Goal: Information Seeking & Learning: Learn about a topic

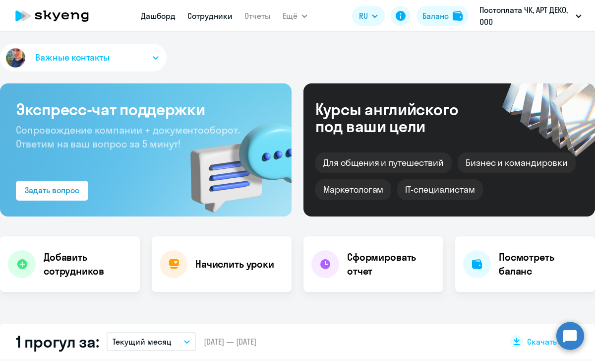
select select "30"
click at [186, 14] on nav "Дашборд Сотрудники Отчеты" at bounding box center [206, 16] width 130 height 20
click at [159, 12] on link "Дашборд" at bounding box center [158, 16] width 35 height 10
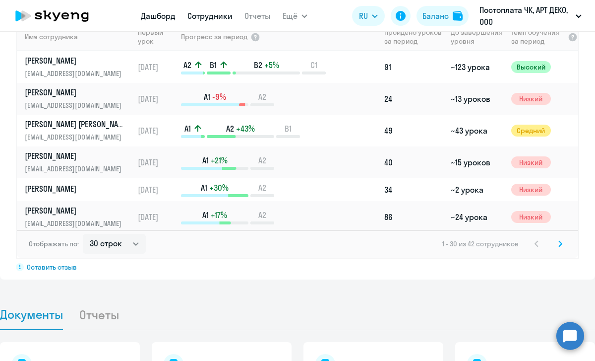
click at [215, 12] on link "Сотрудники" at bounding box center [210, 16] width 45 height 10
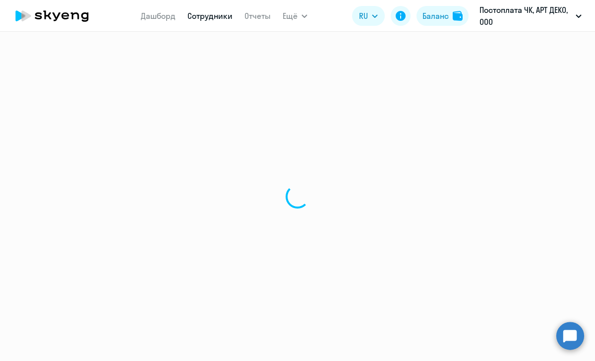
select select "30"
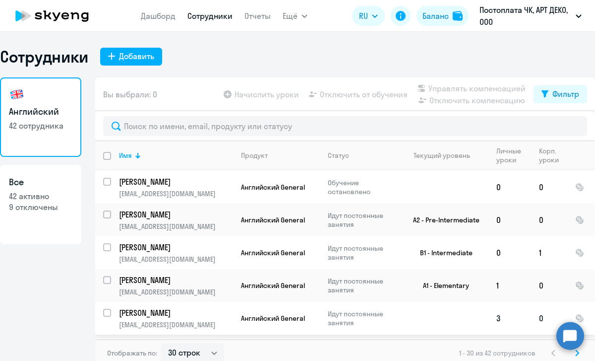
scroll to position [806, 0]
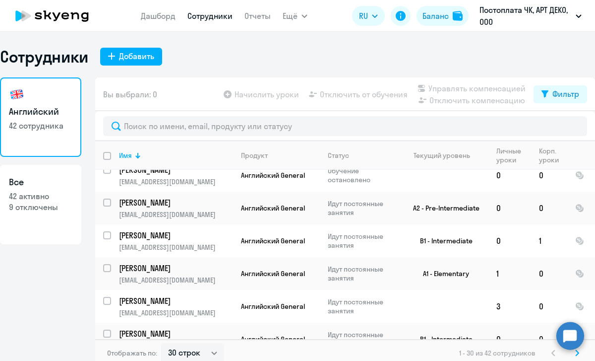
click at [579, 354] on icon at bounding box center [578, 352] width 4 height 7
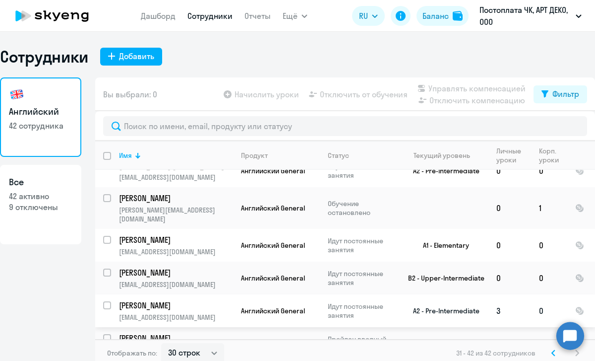
scroll to position [6, 0]
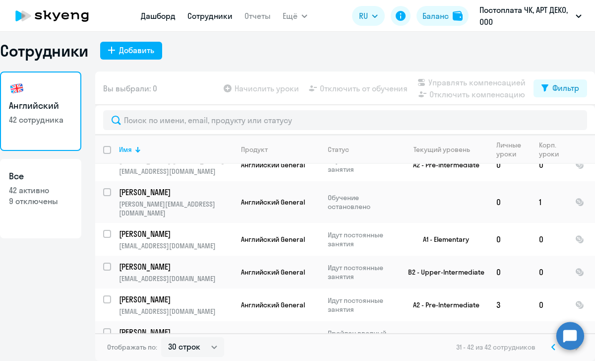
click at [166, 18] on link "Дашборд" at bounding box center [158, 16] width 35 height 10
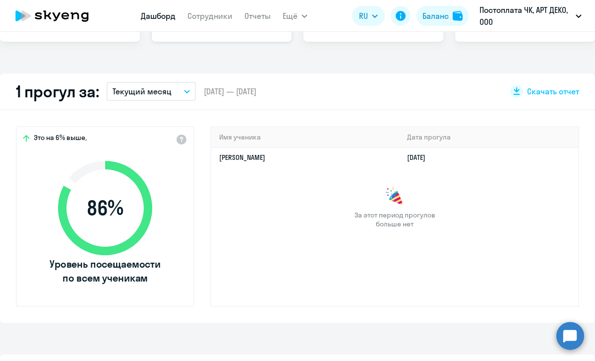
scroll to position [273, 0]
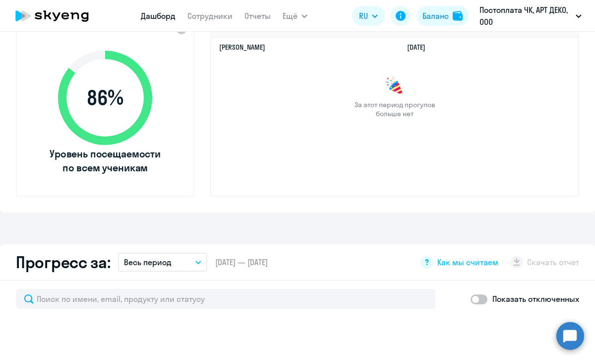
select select "30"
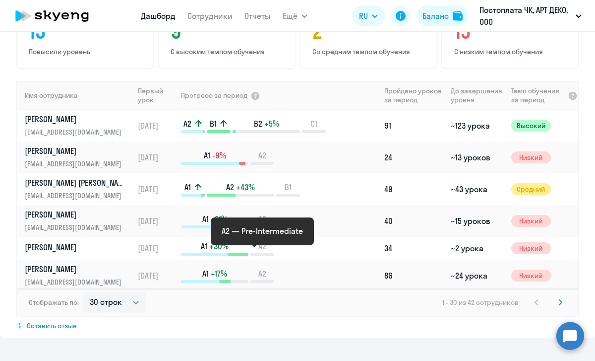
scroll to position [660, 0]
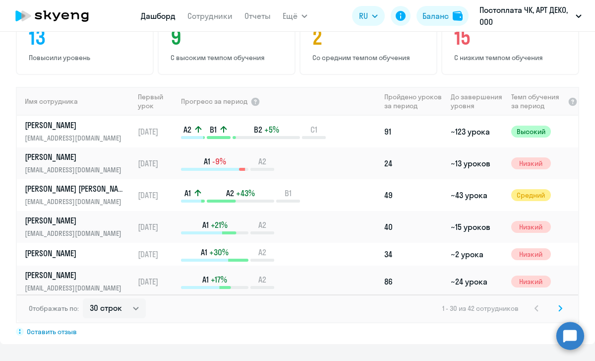
click at [536, 100] on span "Темп обучения за период" at bounding box center [539, 101] width 54 height 18
click at [529, 104] on span "Темп обучения за период" at bounding box center [539, 101] width 54 height 18
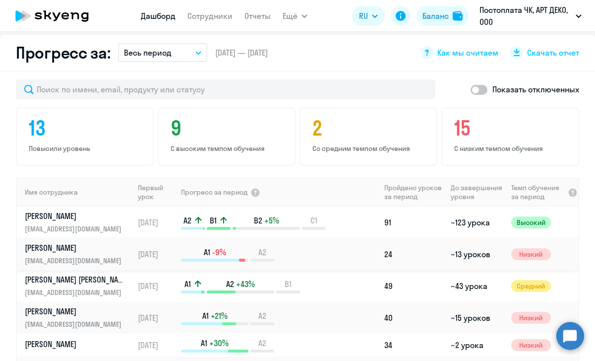
scroll to position [555, 0]
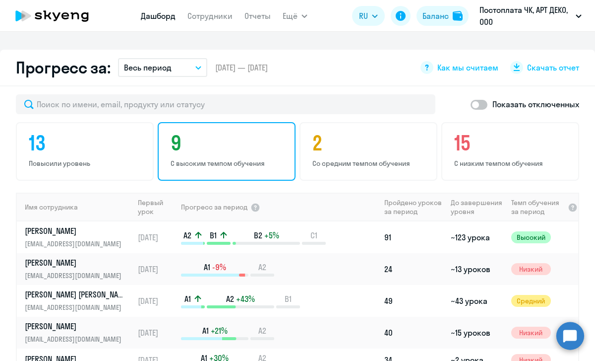
click at [204, 160] on p "С высоким темпом обучения" at bounding box center [228, 163] width 115 height 9
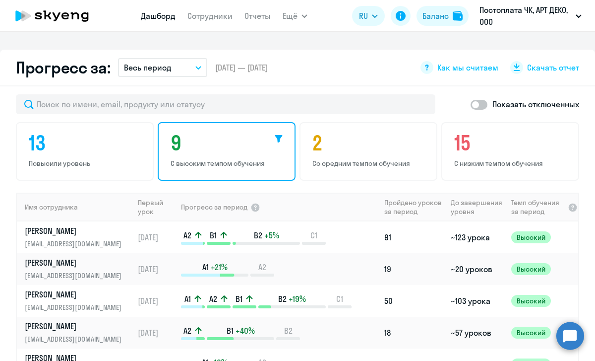
click at [183, 65] on button "Весь период" at bounding box center [162, 67] width 89 height 19
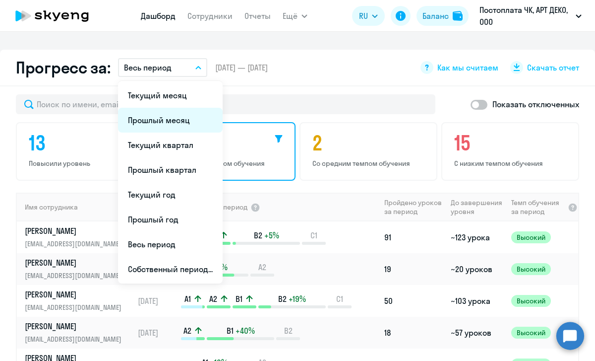
click at [180, 115] on li "Прошлый месяц" at bounding box center [170, 120] width 105 height 25
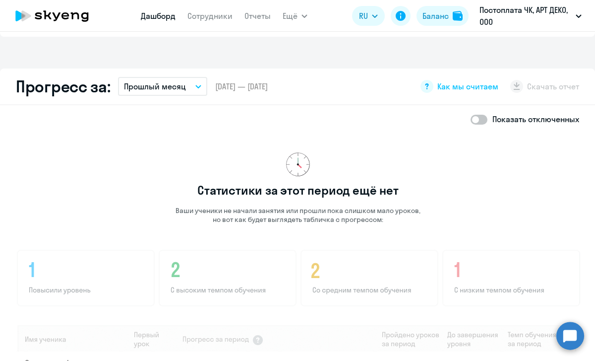
scroll to position [517, 0]
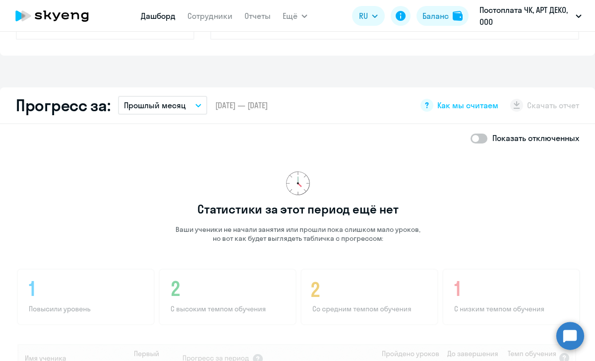
click at [191, 110] on button "Прошлый месяц" at bounding box center [162, 105] width 89 height 19
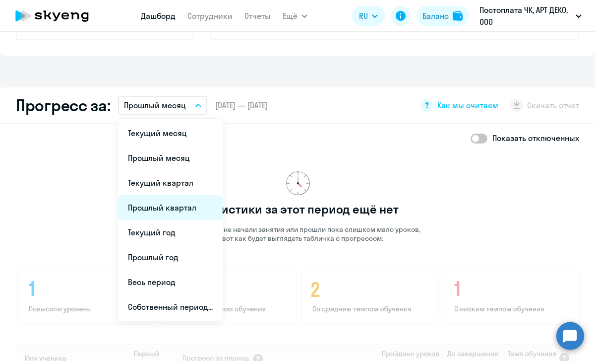
click at [190, 201] on li "Прошлый квартал" at bounding box center [170, 207] width 105 height 25
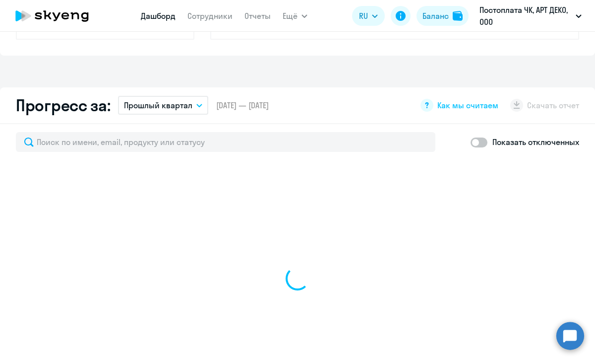
select select "30"
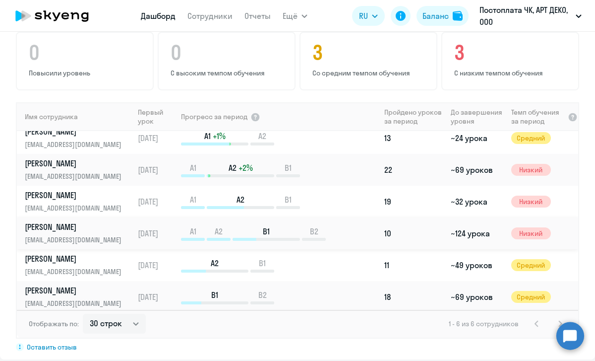
scroll to position [12, 0]
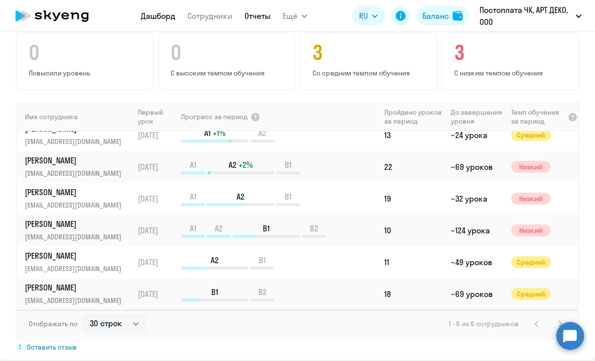
click at [263, 11] on link "Отчеты" at bounding box center [258, 16] width 26 height 10
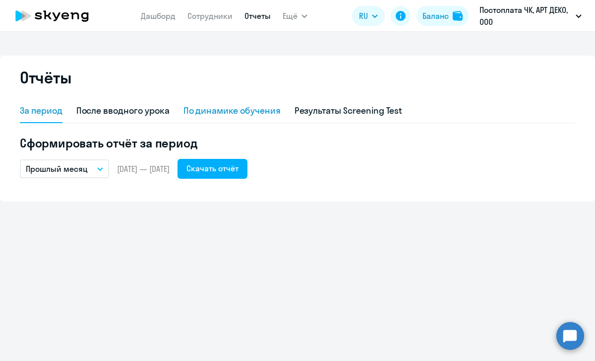
click at [211, 107] on div "По динамике обучения" at bounding box center [232, 110] width 97 height 13
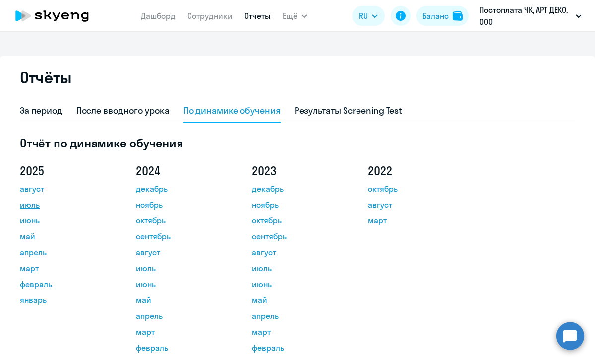
click at [32, 203] on link "июль" at bounding box center [64, 204] width 89 height 12
